Goal: Task Accomplishment & Management: Manage account settings

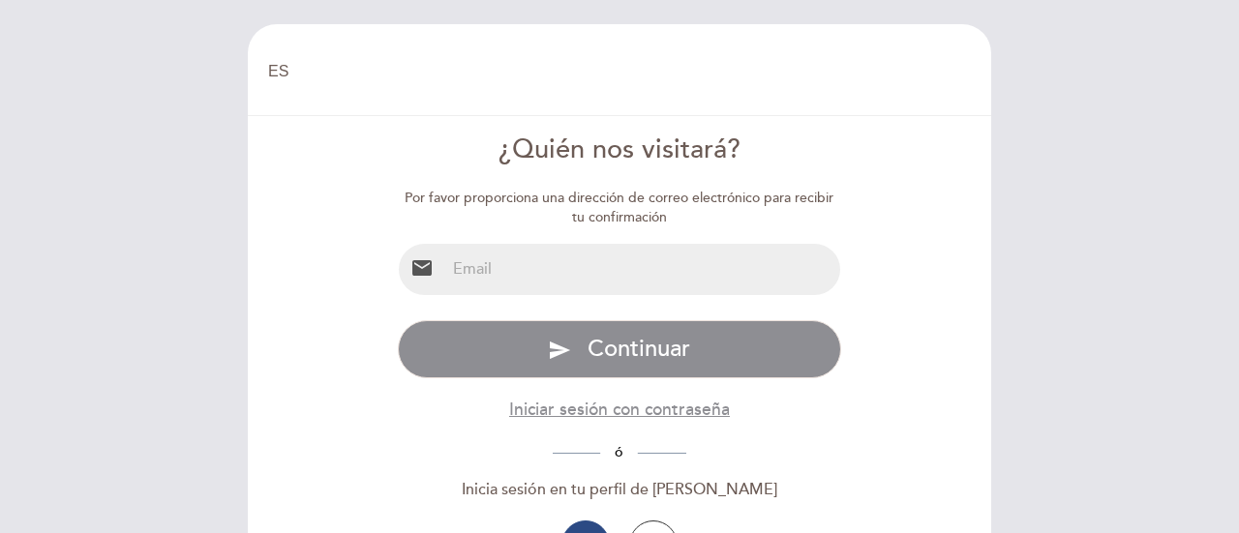
select select "es"
click at [626, 274] on input "email" at bounding box center [643, 269] width 396 height 51
type input "[EMAIL_ADDRESS][DOMAIN_NAME]"
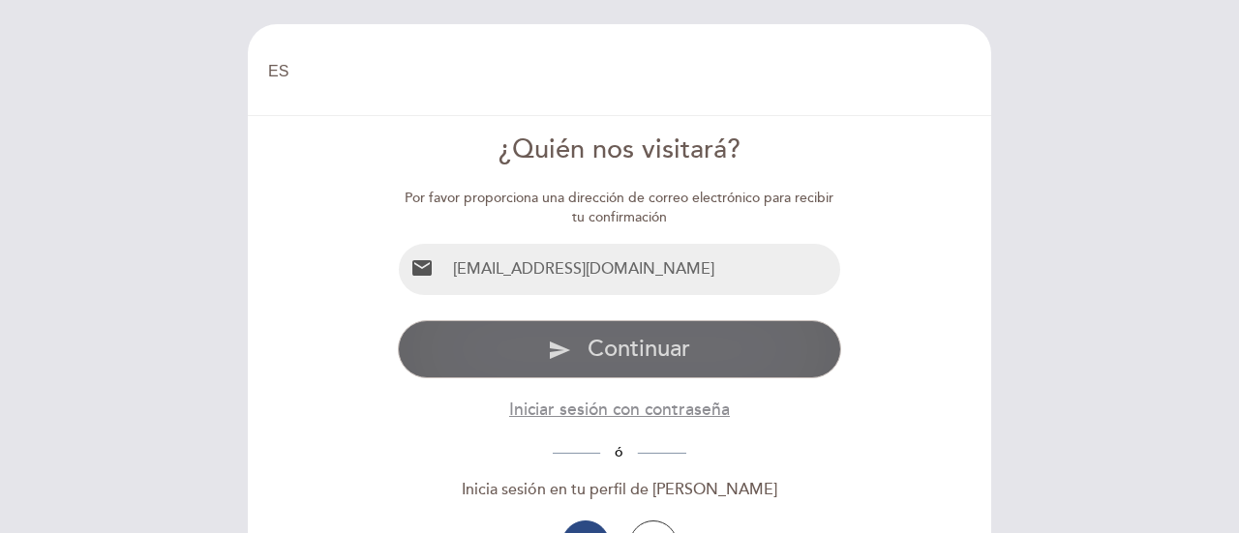
click at [626, 357] on span "Continuar" at bounding box center [639, 349] width 103 height 28
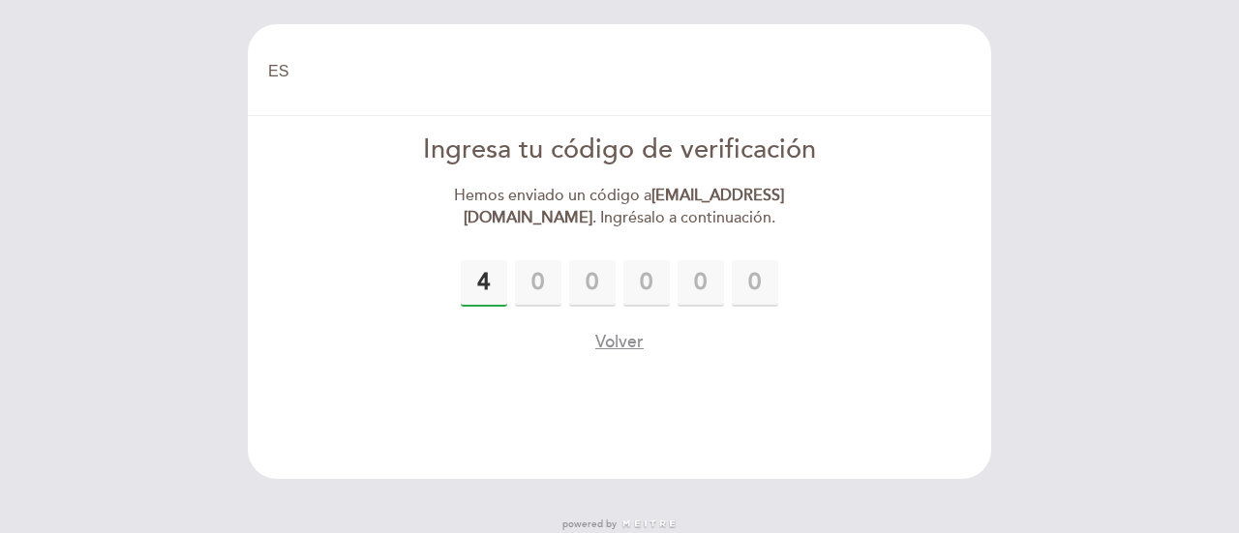
type input "4"
type input "5"
type input "6"
type input "2"
type input "7"
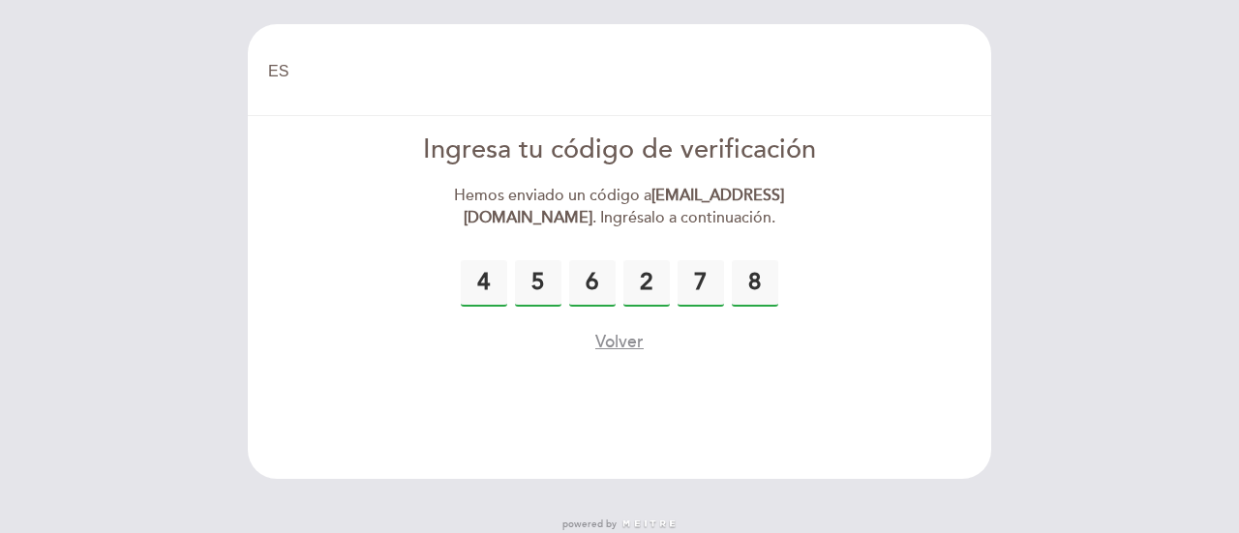
type input "8"
